Goal: Task Accomplishment & Management: Manage account settings

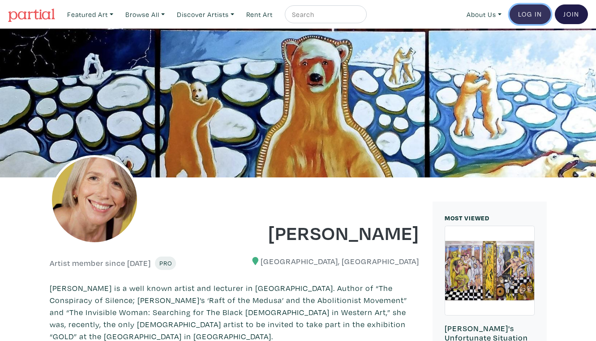
click at [534, 7] on link "Log In" at bounding box center [529, 14] width 41 height 20
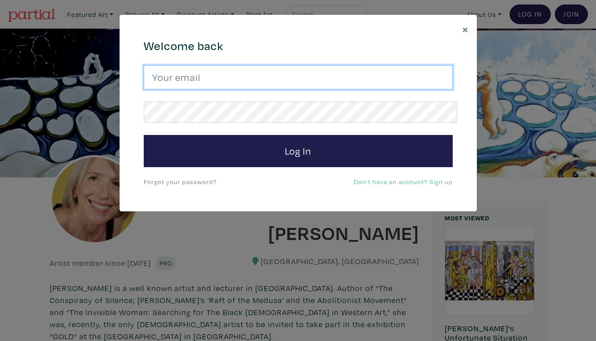
click at [298, 74] on input "email" at bounding box center [298, 77] width 309 height 24
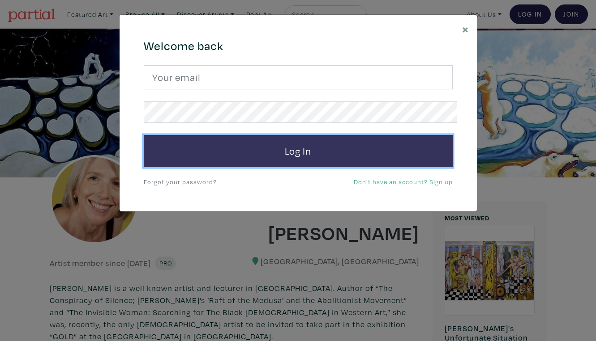
click at [294, 140] on button "Log In" at bounding box center [298, 151] width 309 height 32
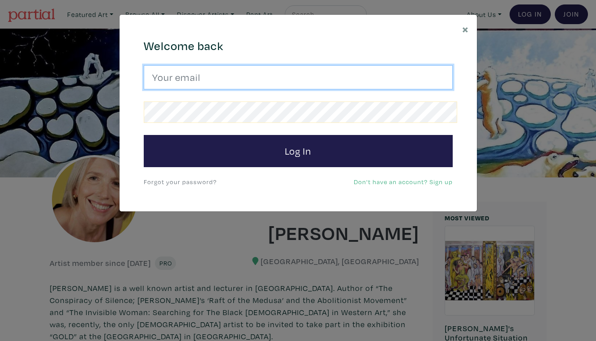
click at [288, 72] on input "email" at bounding box center [298, 77] width 309 height 24
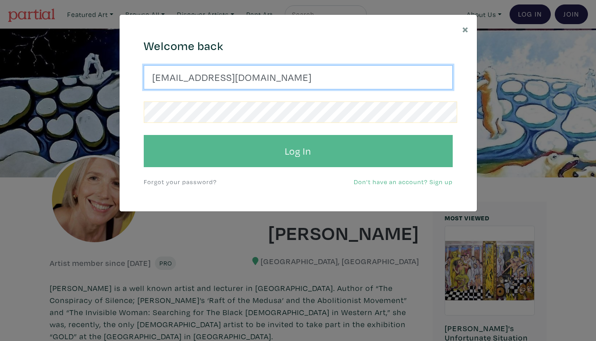
type input "suzannetevlin1@gmail.com"
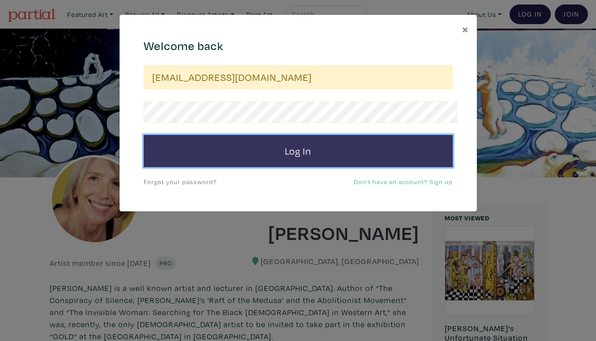
click at [257, 140] on button "Log In" at bounding box center [298, 151] width 309 height 32
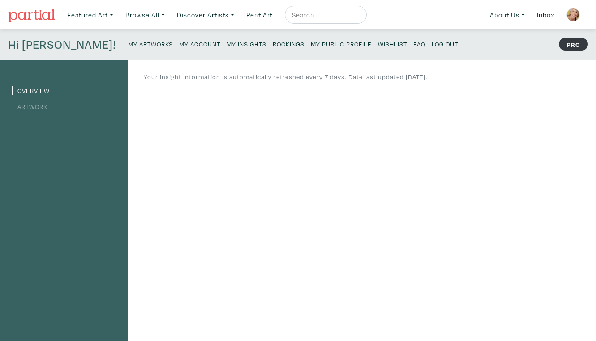
click at [128, 40] on small "My Artworks" at bounding box center [150, 44] width 45 height 9
click at [36, 102] on link "Artwork" at bounding box center [29, 106] width 35 height 9
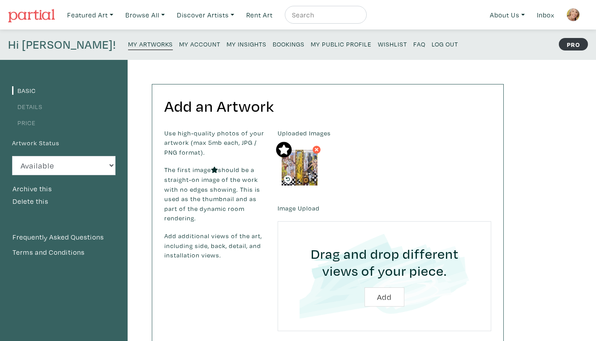
click at [41, 138] on label "Artwork Status" at bounding box center [35, 143] width 47 height 10
